Goal: Task Accomplishment & Management: Use online tool/utility

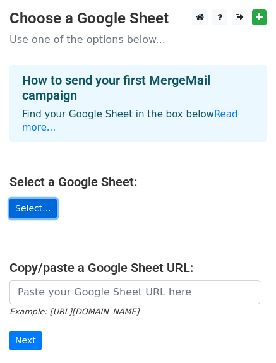
click at [24, 199] on link "Select..." at bounding box center [32, 209] width 47 height 20
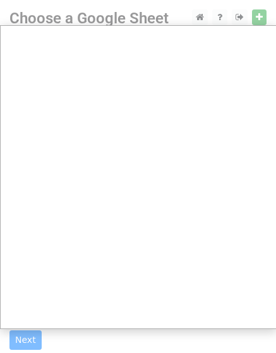
click at [204, 17] on div at bounding box center [138, 251] width 276 height 503
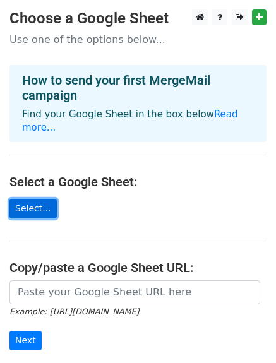
click at [30, 199] on link "Select..." at bounding box center [32, 209] width 47 height 20
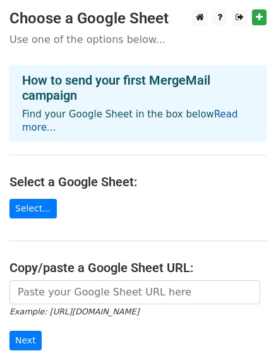
click at [220, 119] on link "Read more..." at bounding box center [130, 121] width 216 height 25
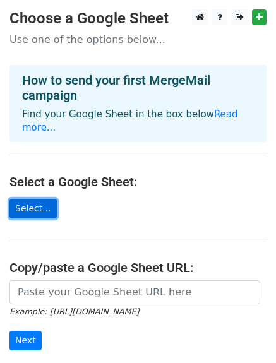
click at [37, 199] on link "Select..." at bounding box center [32, 209] width 47 height 20
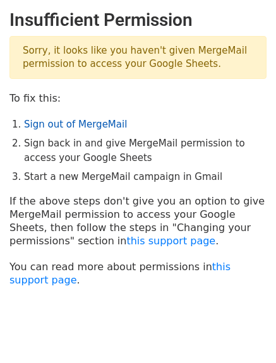
click at [95, 124] on link "Sign out of MergeMail" at bounding box center [75, 124] width 103 height 11
click at [91, 127] on link "Sign out of MergeMail" at bounding box center [75, 124] width 103 height 11
